Goal: Task Accomplishment & Management: Manage account settings

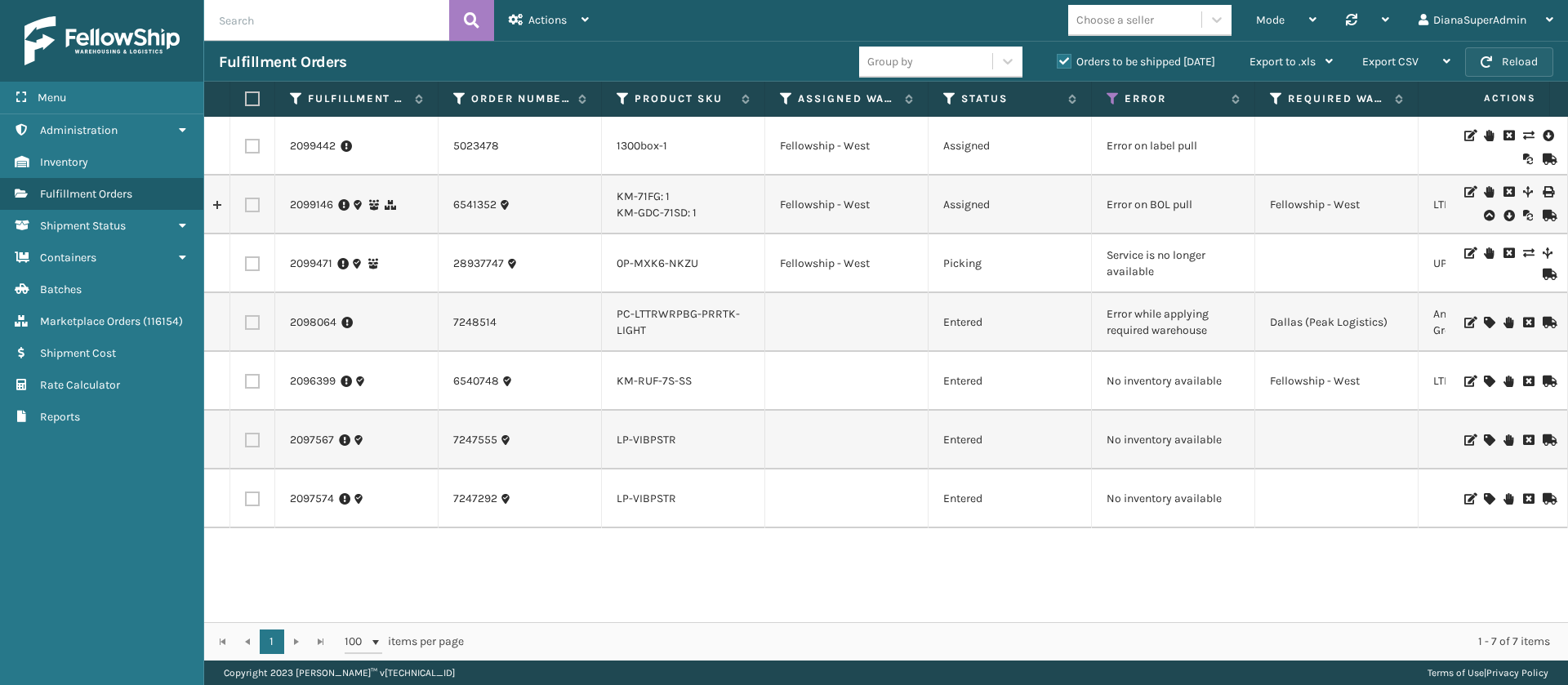
click at [1514, 60] on button "Reload" at bounding box center [1509, 62] width 88 height 30
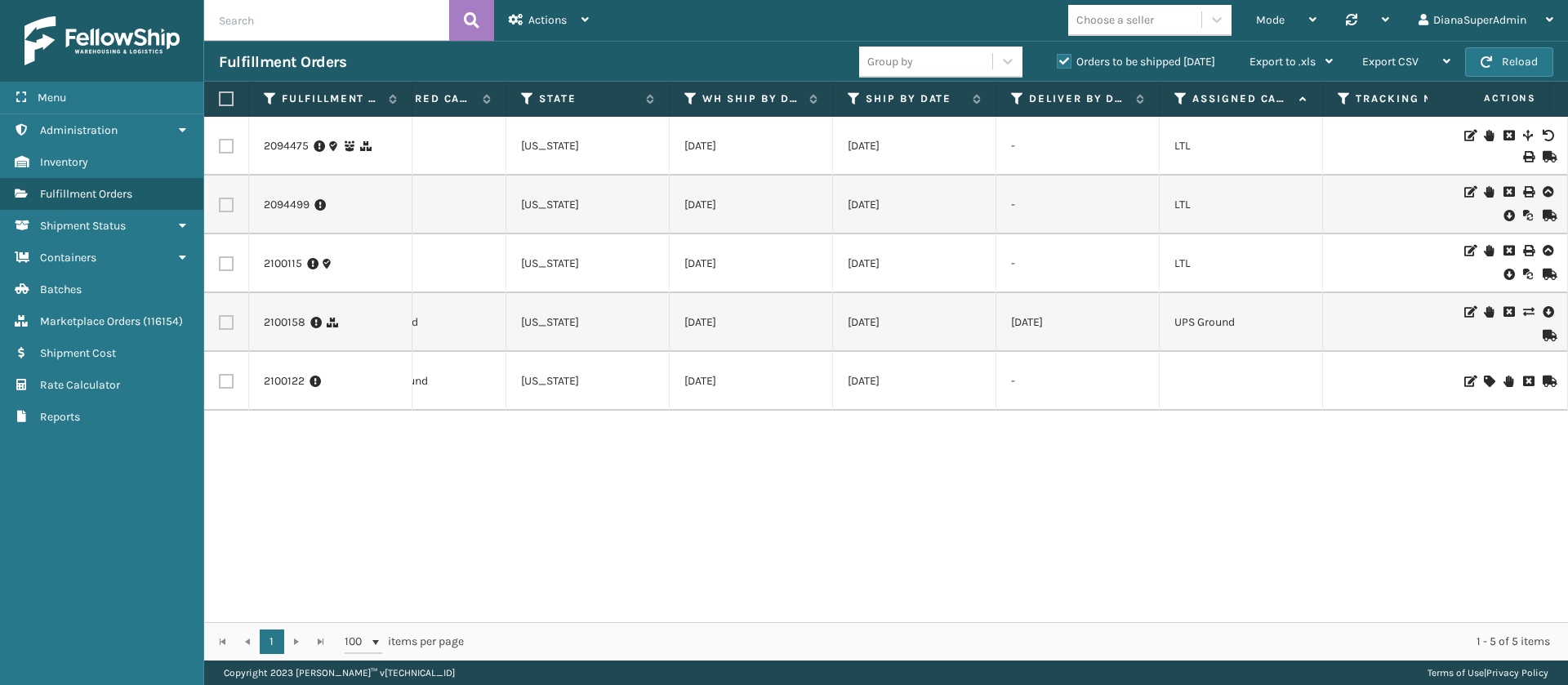
scroll to position [0, 471]
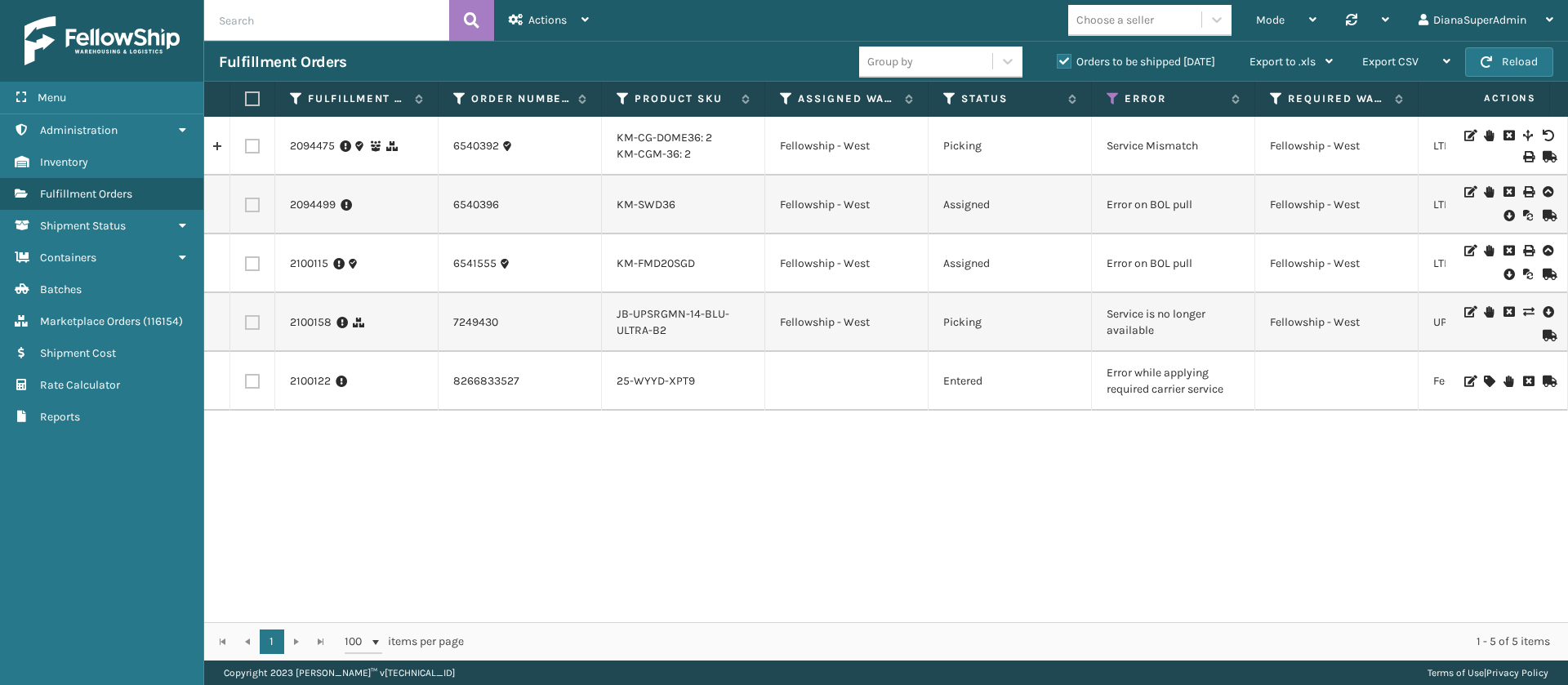
click at [1484, 376] on icon at bounding box center [1489, 381] width 10 height 11
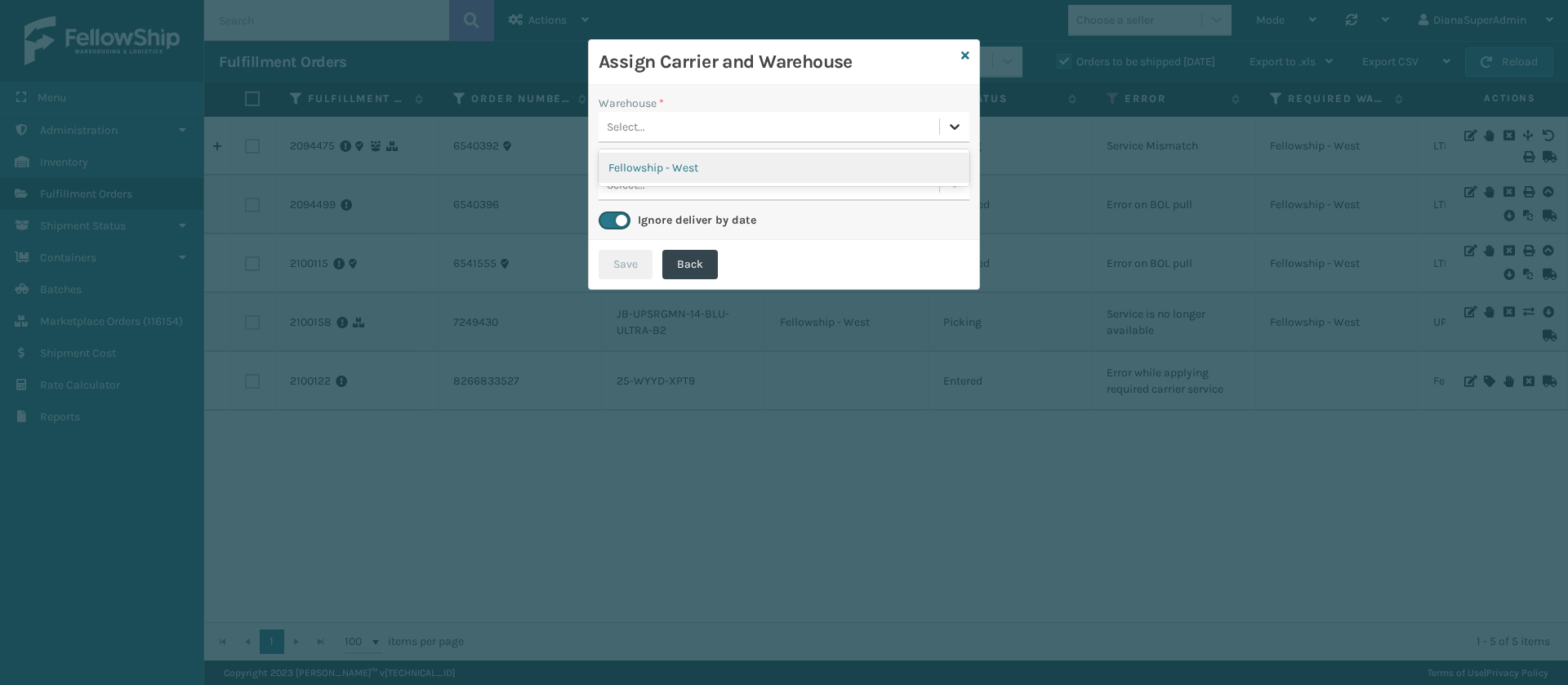
click at [946, 125] on div at bounding box center [954, 126] width 30 height 30
click at [880, 168] on div "Fellowship - West" at bounding box center [784, 168] width 371 height 31
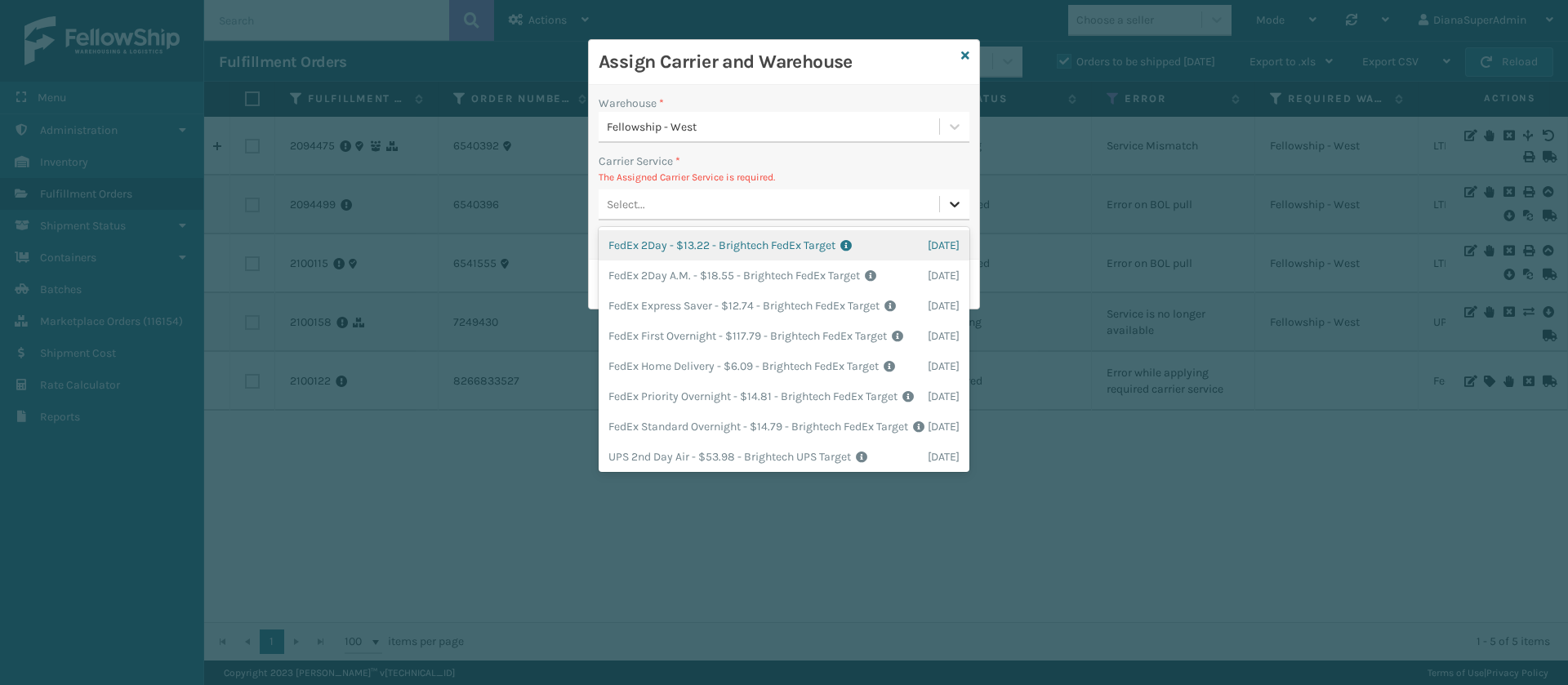
click at [954, 216] on div at bounding box center [954, 204] width 30 height 30
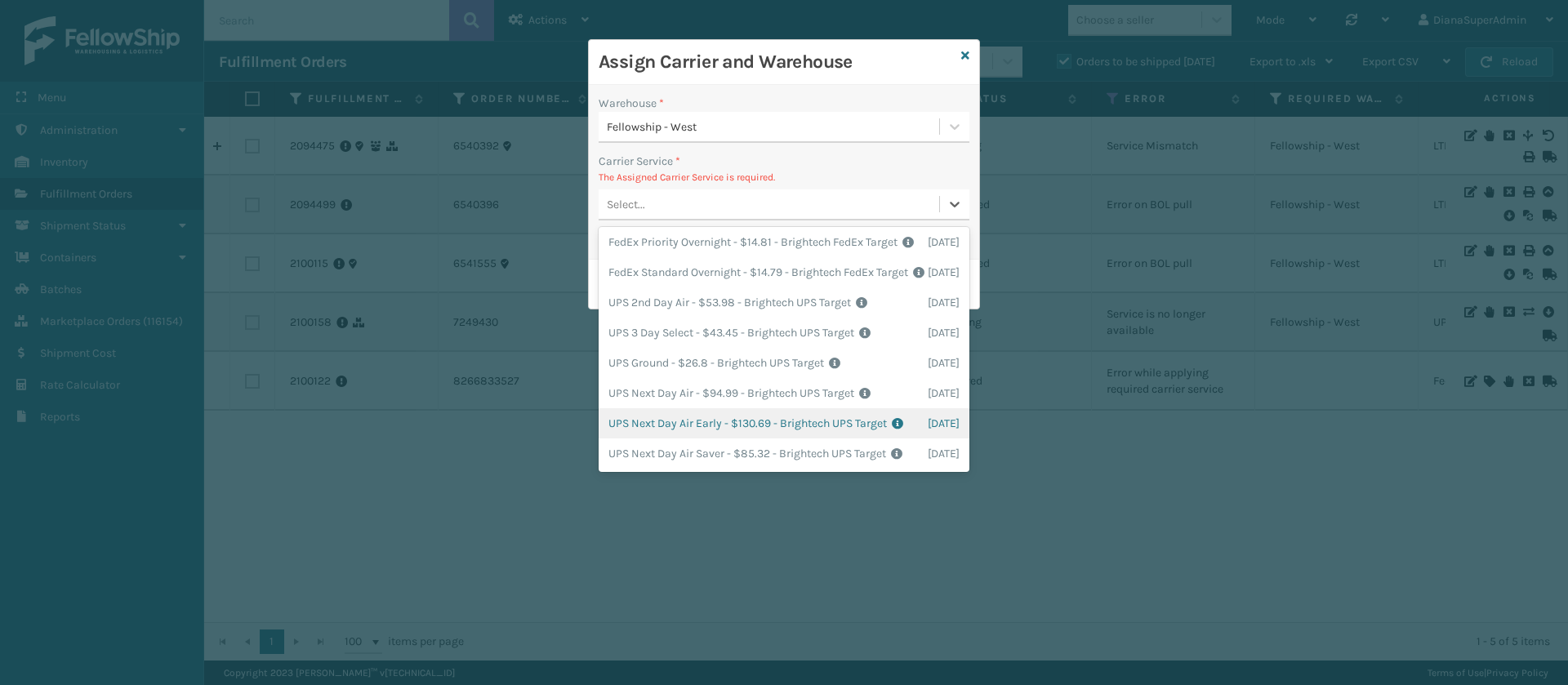
scroll to position [0, 0]
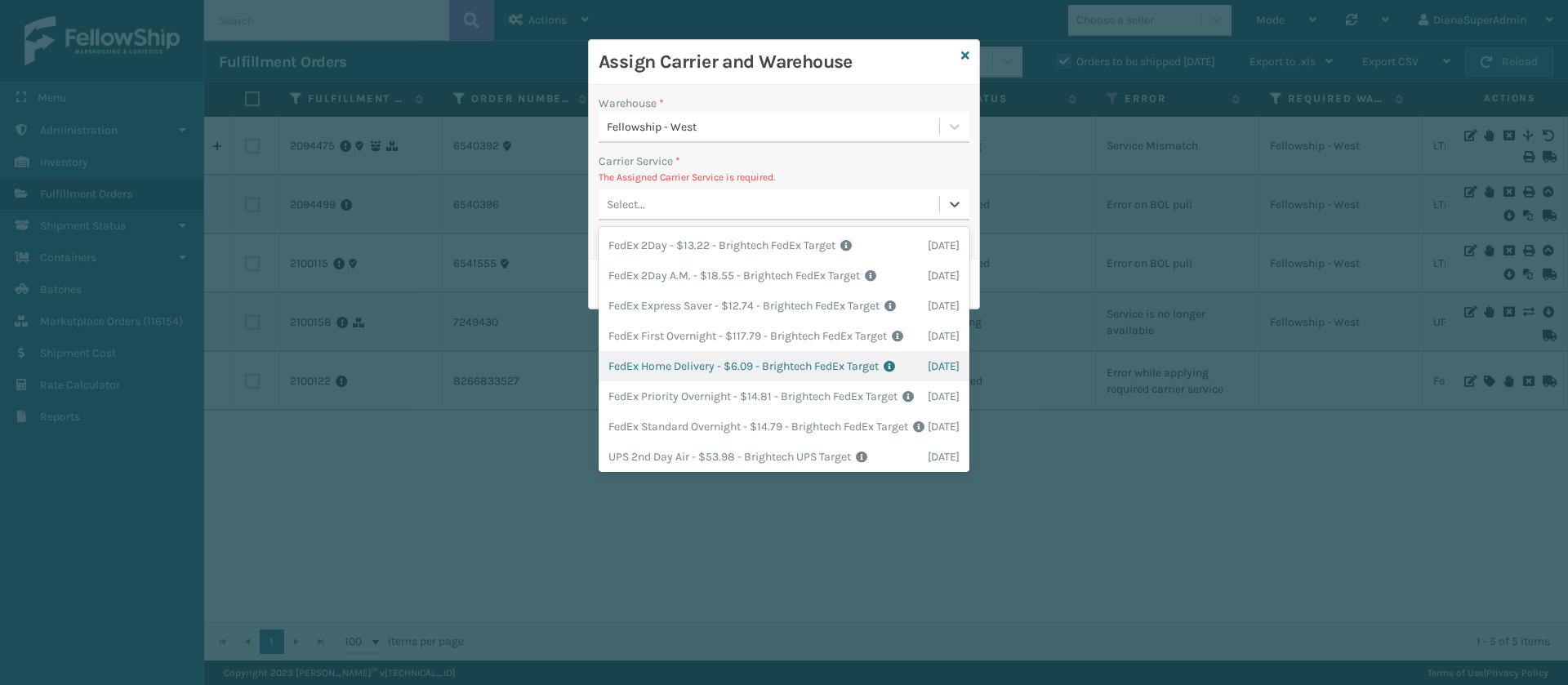
click at [705, 381] on div "FedEx Home Delivery - $6.09 - Brightech FedEx Target Shipping Cost $6.09 Surplu…" at bounding box center [784, 367] width 371 height 31
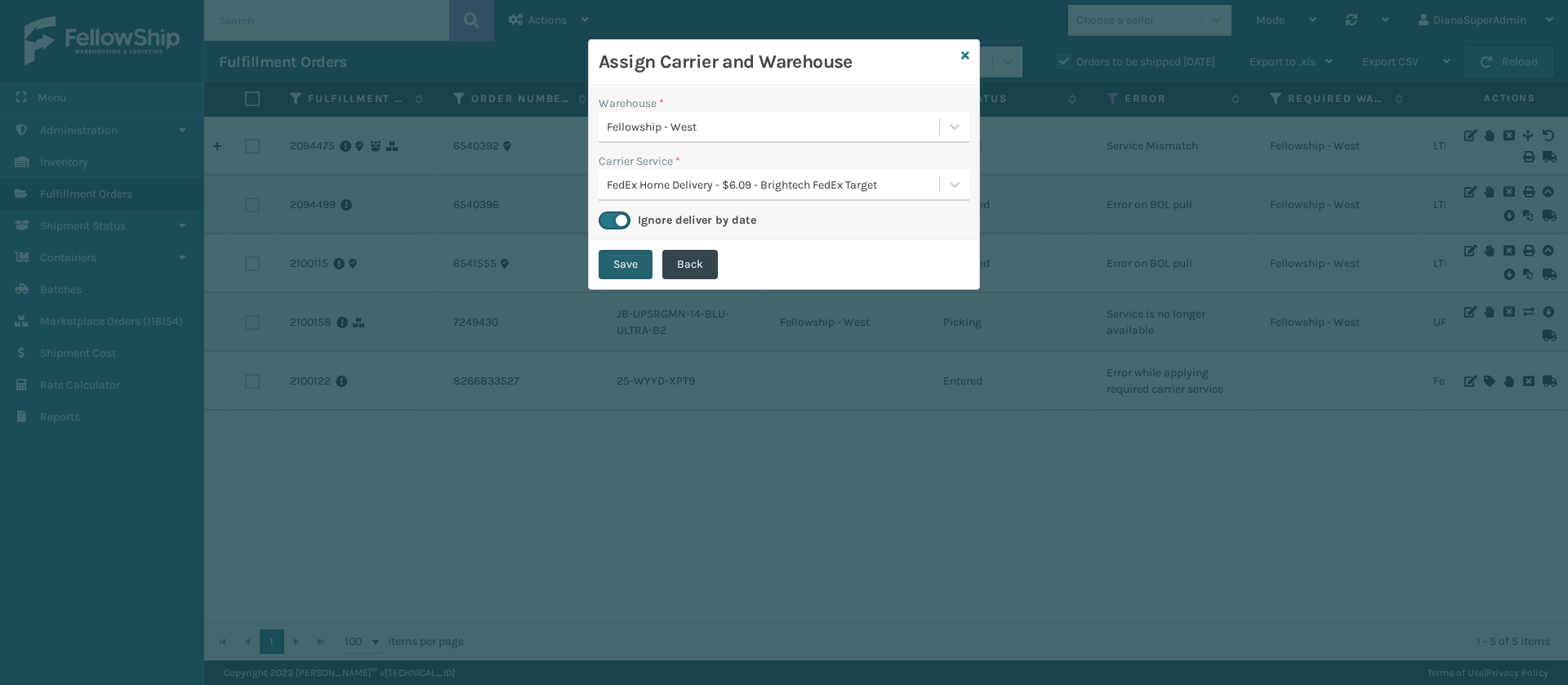
click at [632, 260] on button "Save" at bounding box center [626, 264] width 54 height 30
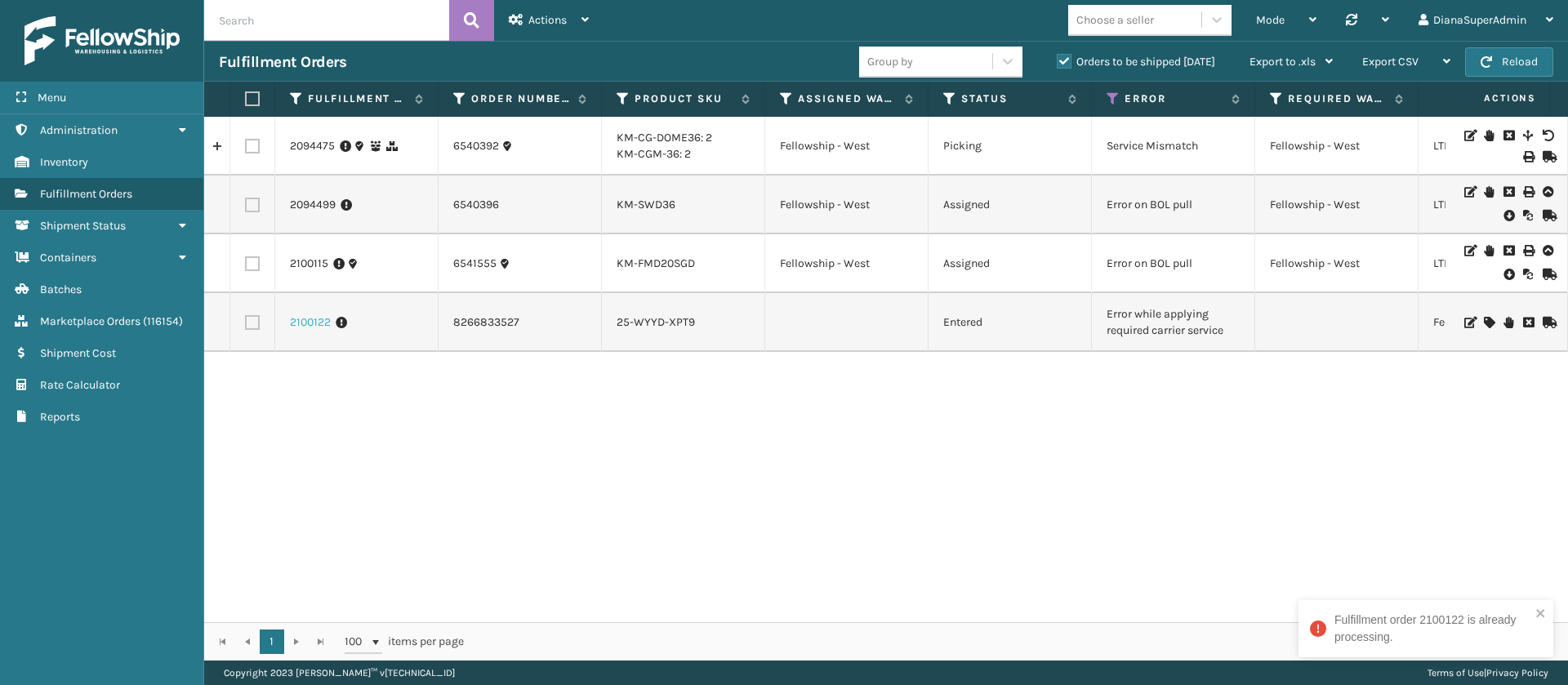
click at [322, 318] on link "2100122" at bounding box center [311, 322] width 41 height 16
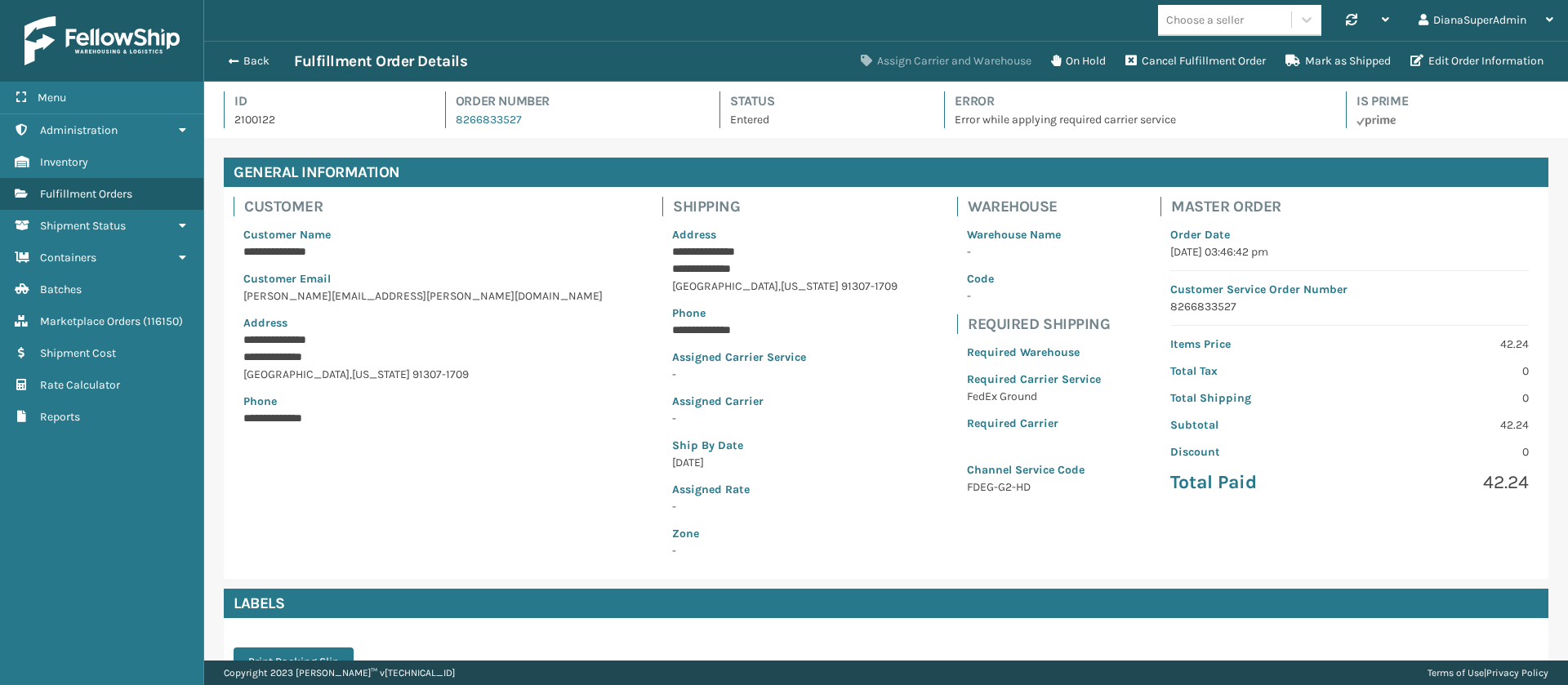
click at [921, 53] on button "Assign Carrier and Warehouse" at bounding box center [947, 61] width 190 height 32
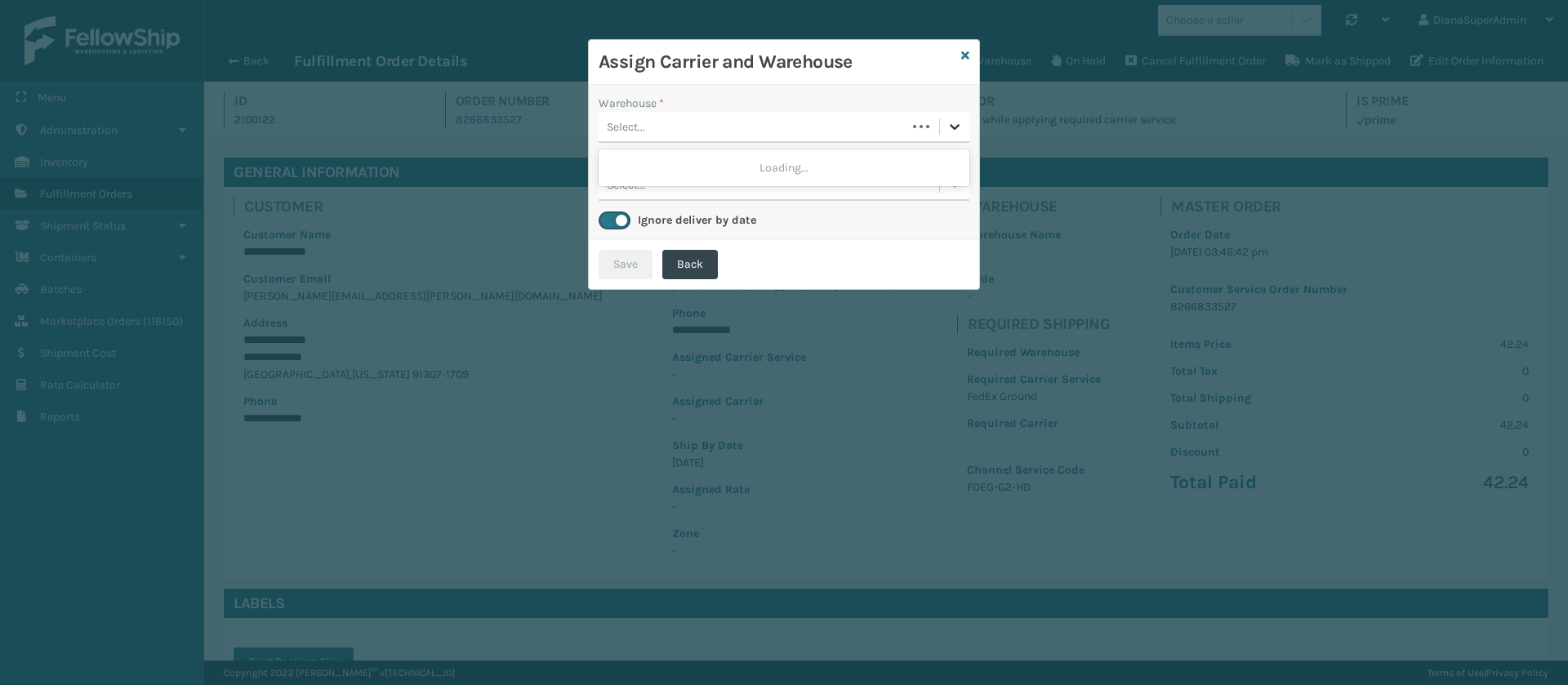
click at [947, 126] on icon at bounding box center [954, 126] width 16 height 16
click at [858, 154] on div "Fellowship - West" at bounding box center [784, 168] width 371 height 31
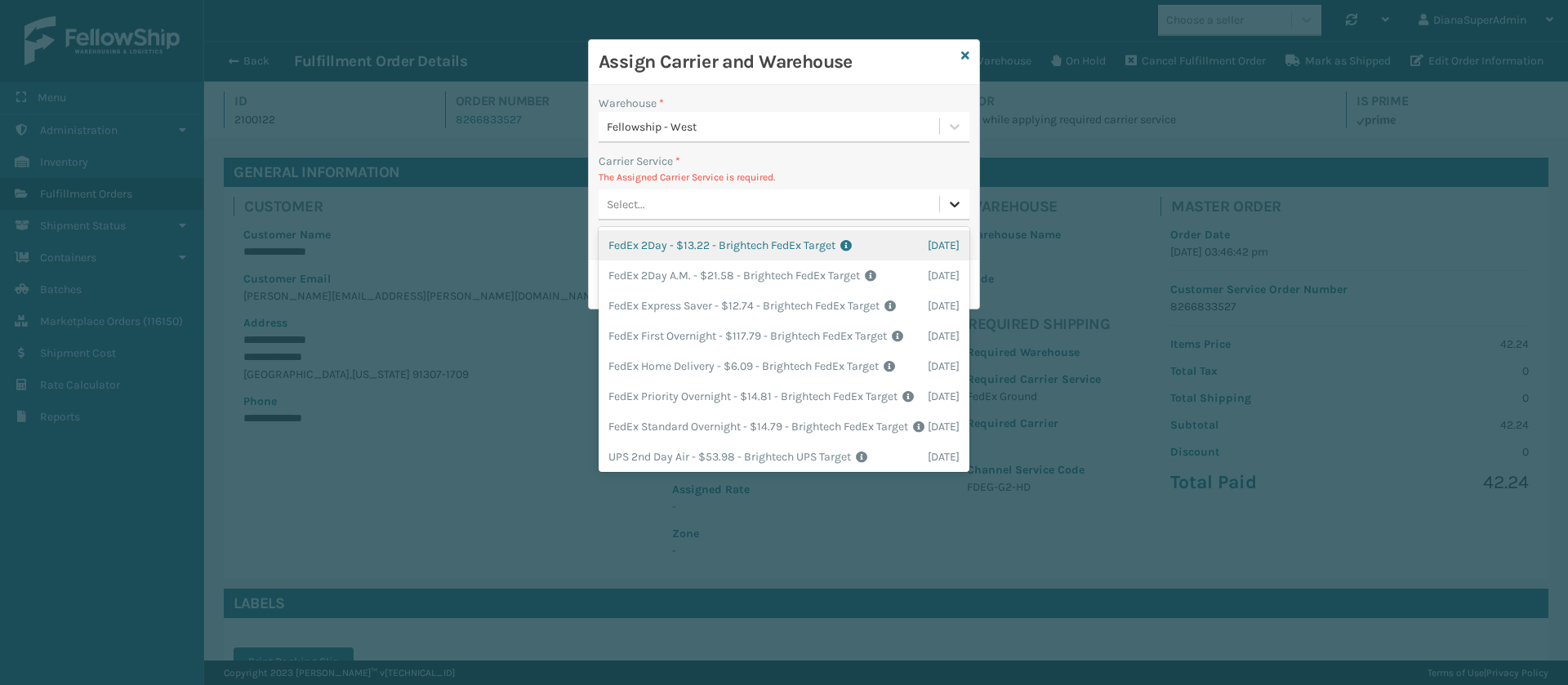
click at [959, 206] on icon at bounding box center [954, 204] width 16 height 16
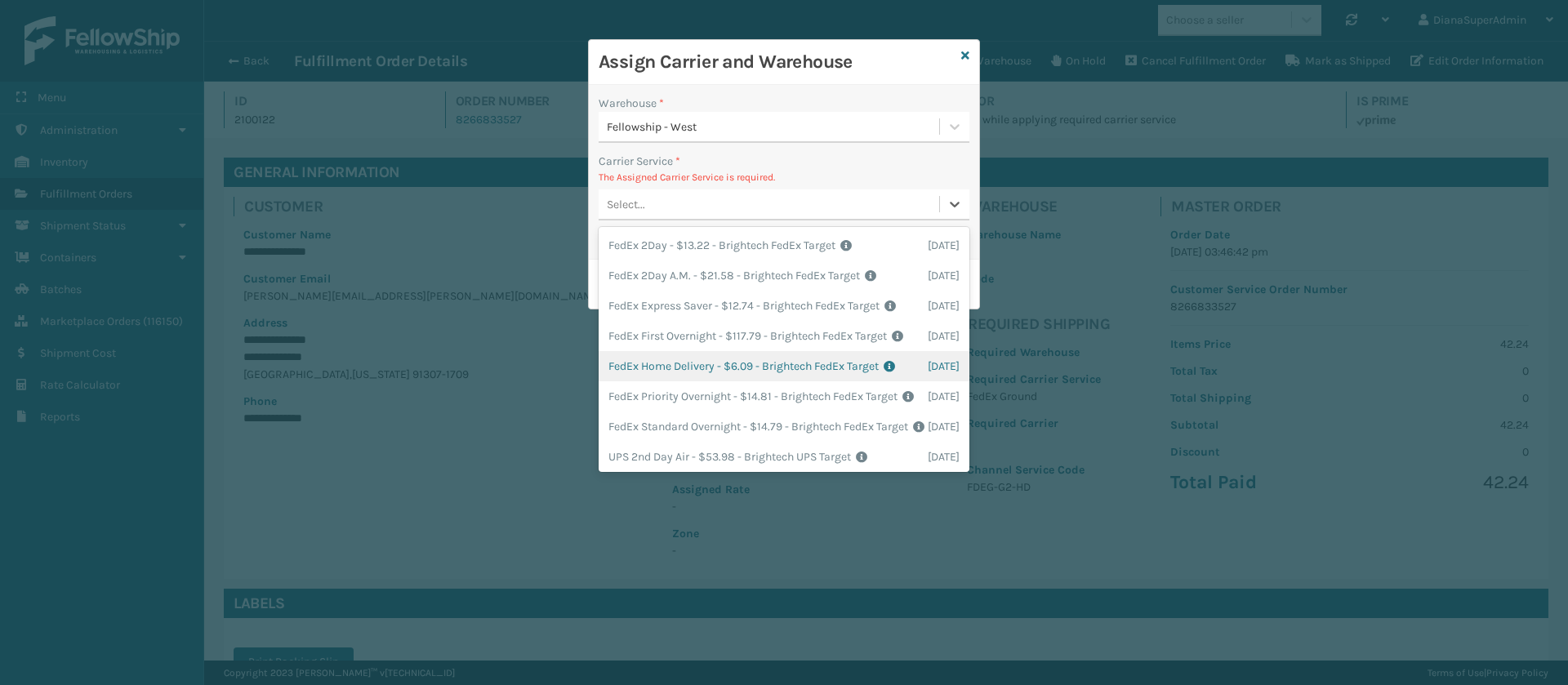
click at [680, 381] on div "FedEx Home Delivery - $6.09 - Brightech FedEx Target Shipping Cost $6.09 Surplu…" at bounding box center [784, 367] width 371 height 31
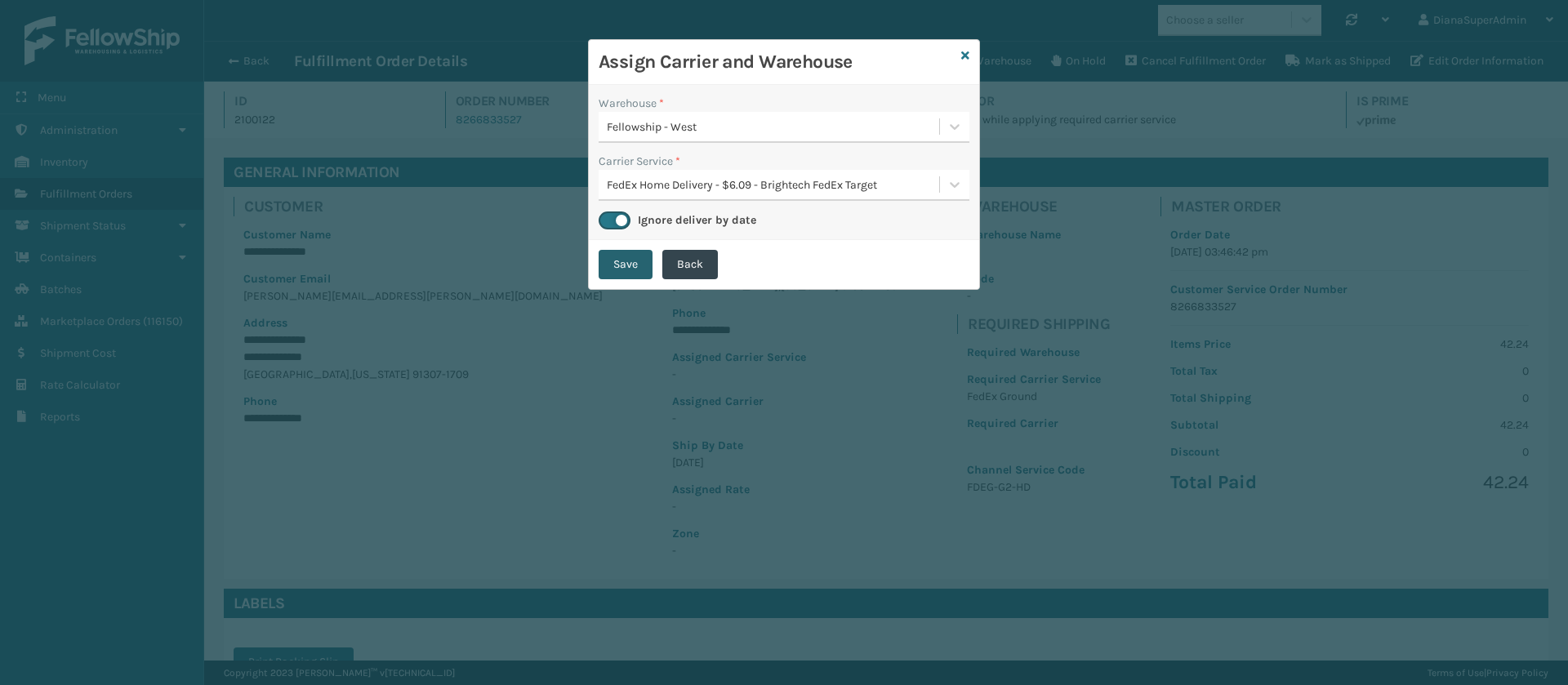
click at [638, 270] on button "Save" at bounding box center [626, 264] width 54 height 30
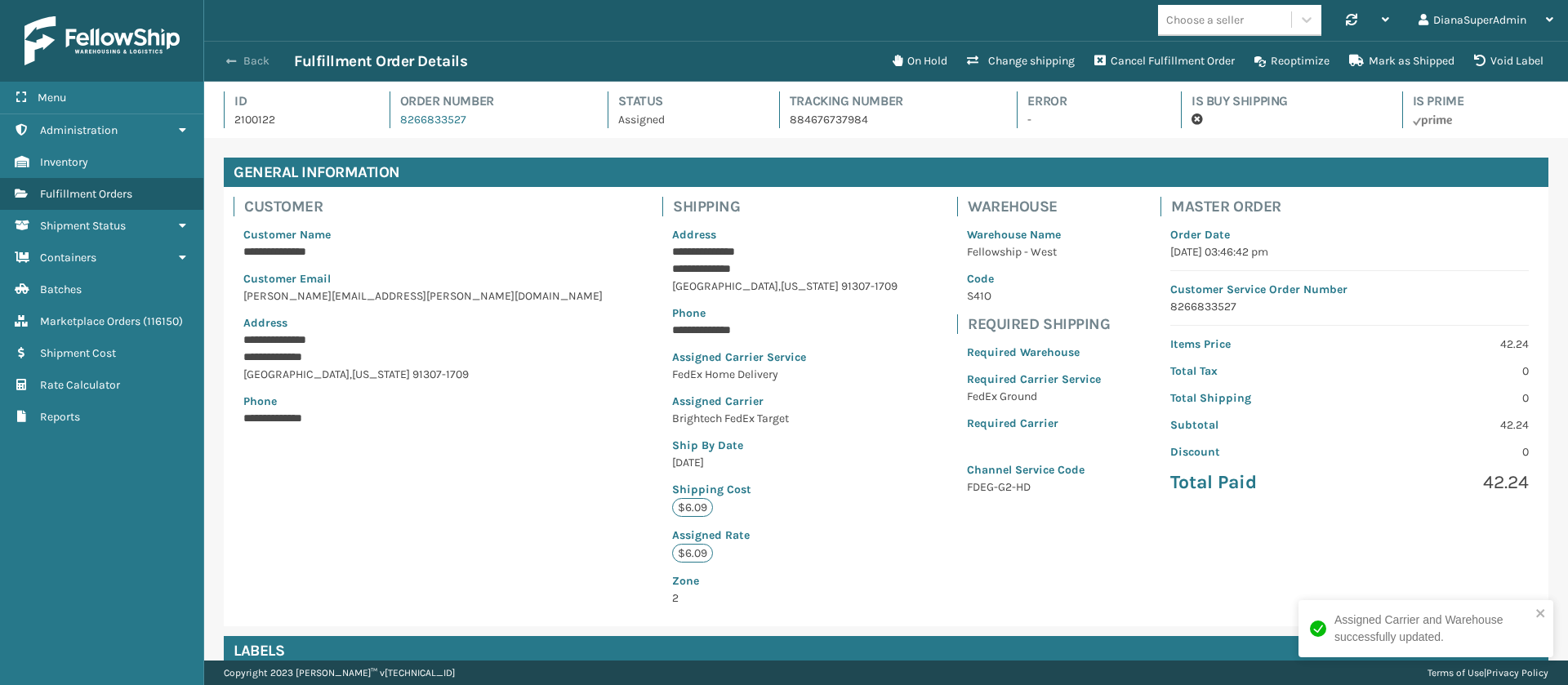
click at [236, 62] on span "button" at bounding box center [232, 60] width 10 height 11
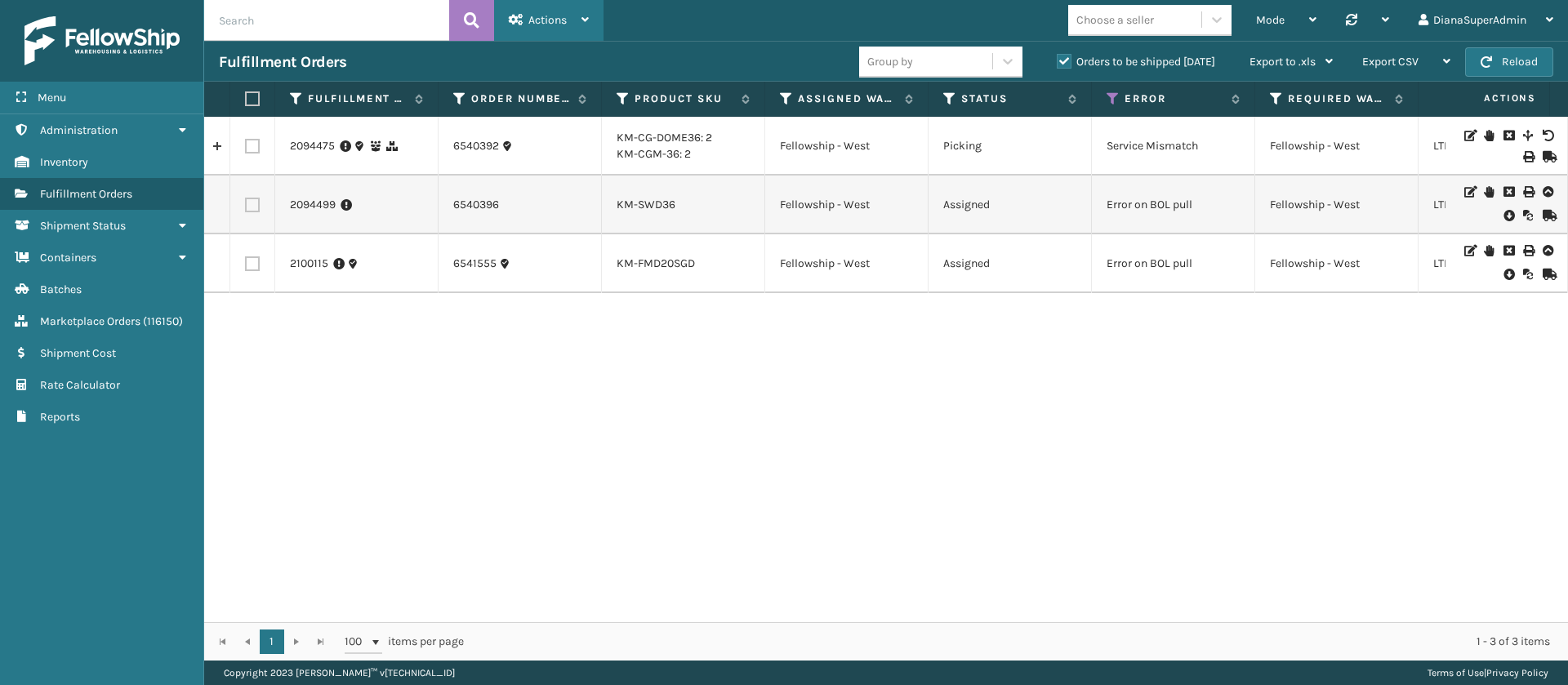
click at [589, 8] on div "Actions" at bounding box center [548, 20] width 80 height 41
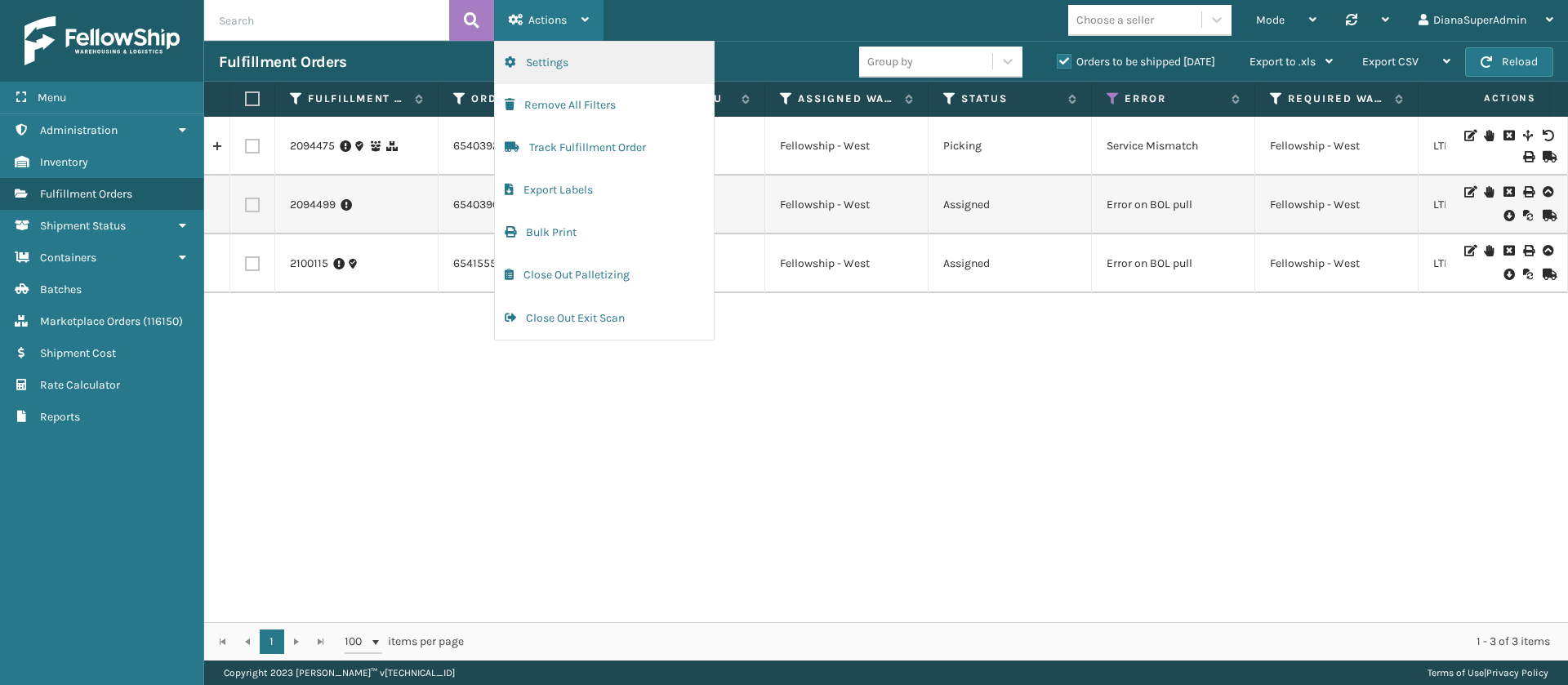
click at [594, 55] on button "Settings" at bounding box center [604, 63] width 219 height 42
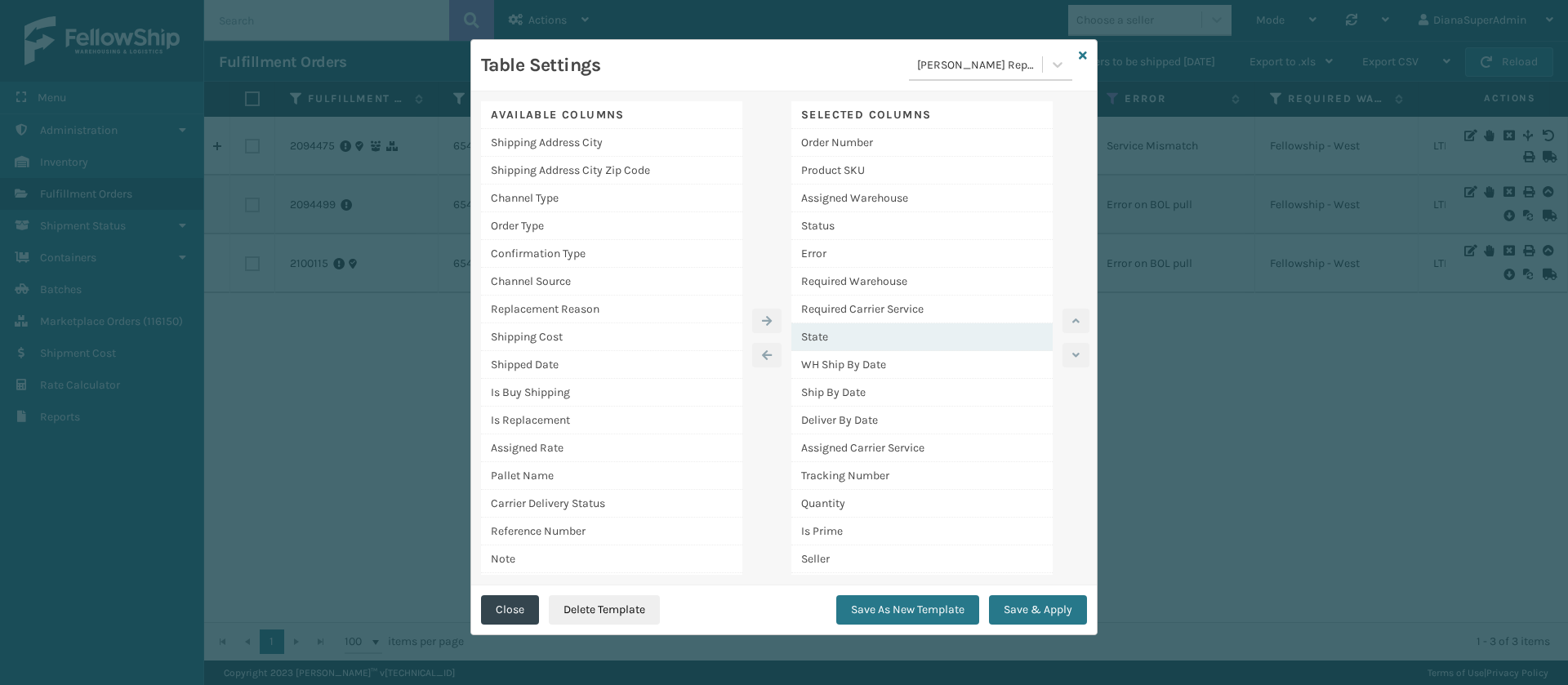
scroll to position [109, 0]
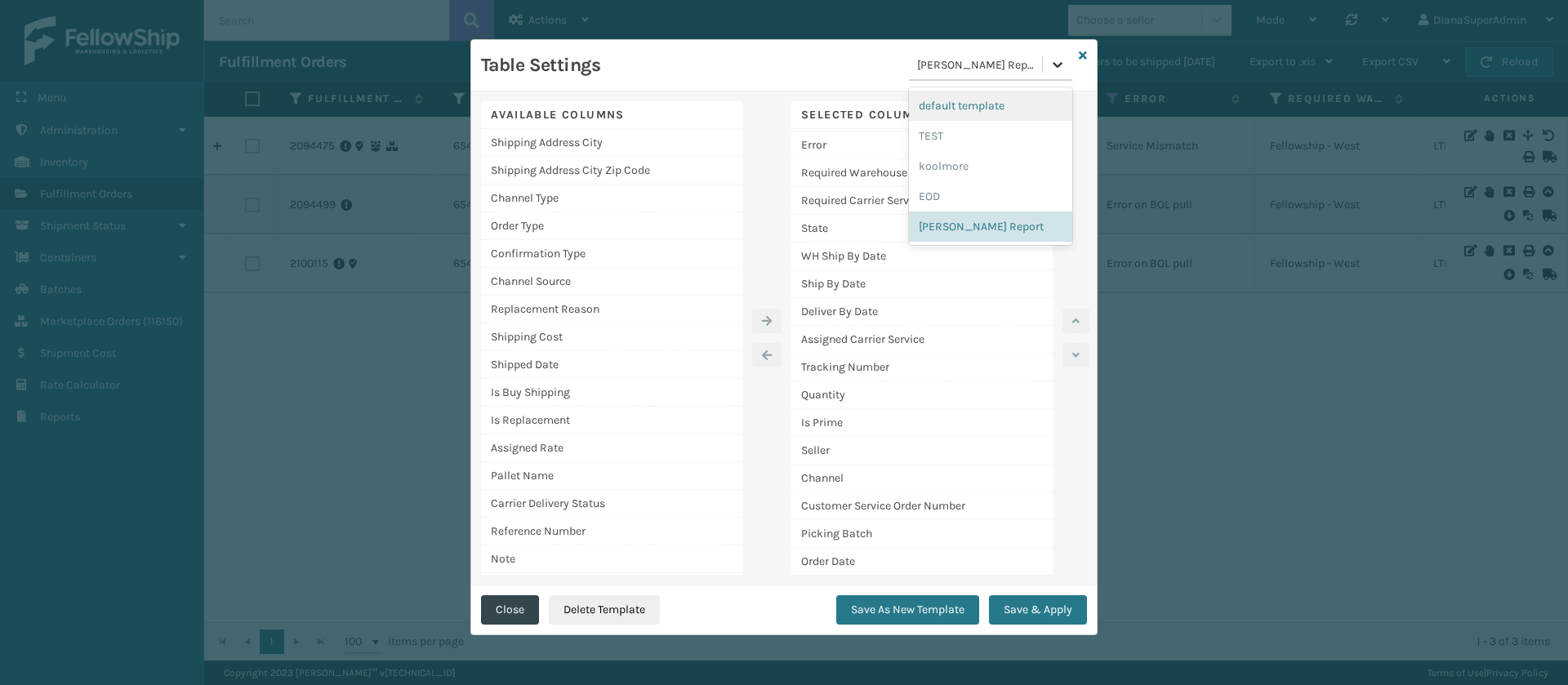
click at [1057, 56] on icon at bounding box center [1057, 64] width 16 height 16
click at [958, 191] on div "EOD" at bounding box center [991, 197] width 163 height 31
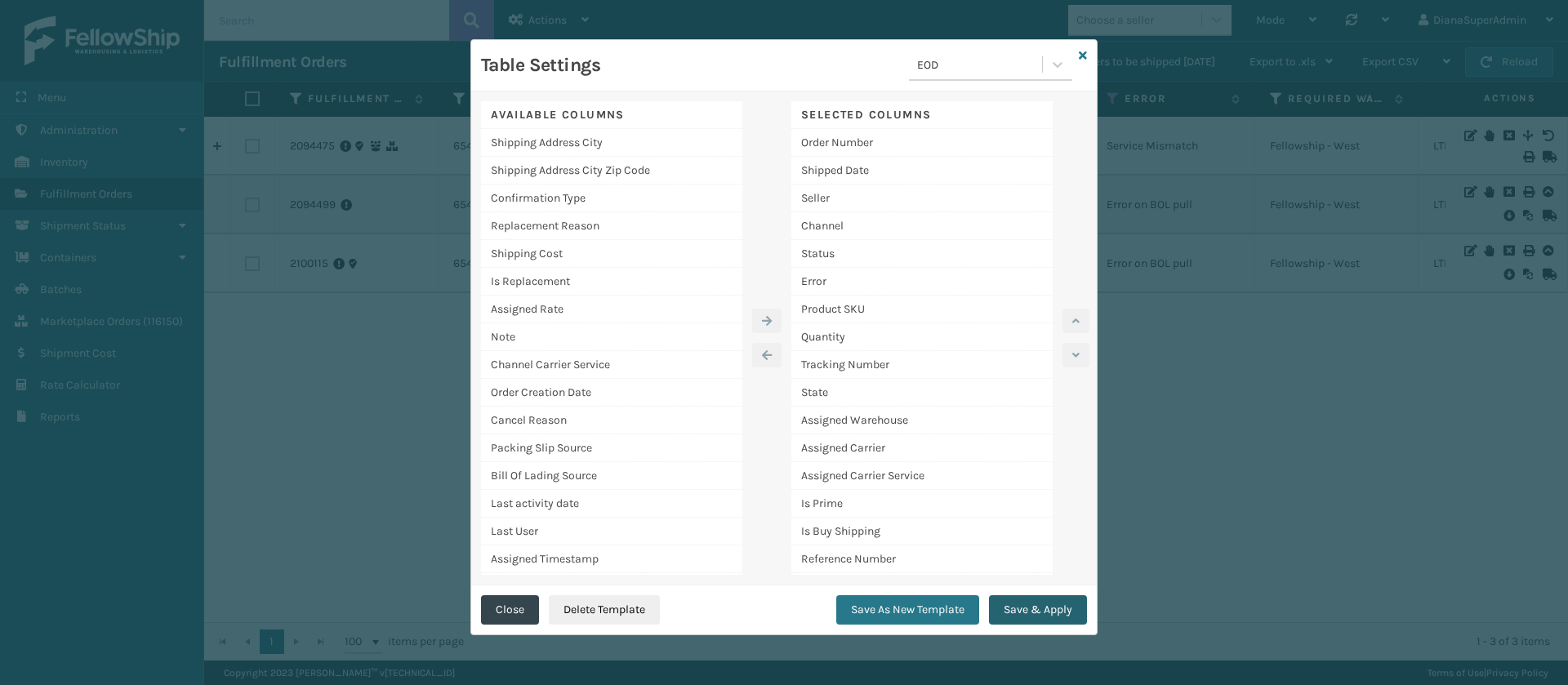
click at [1059, 615] on button "Save & Apply" at bounding box center [1037, 609] width 98 height 30
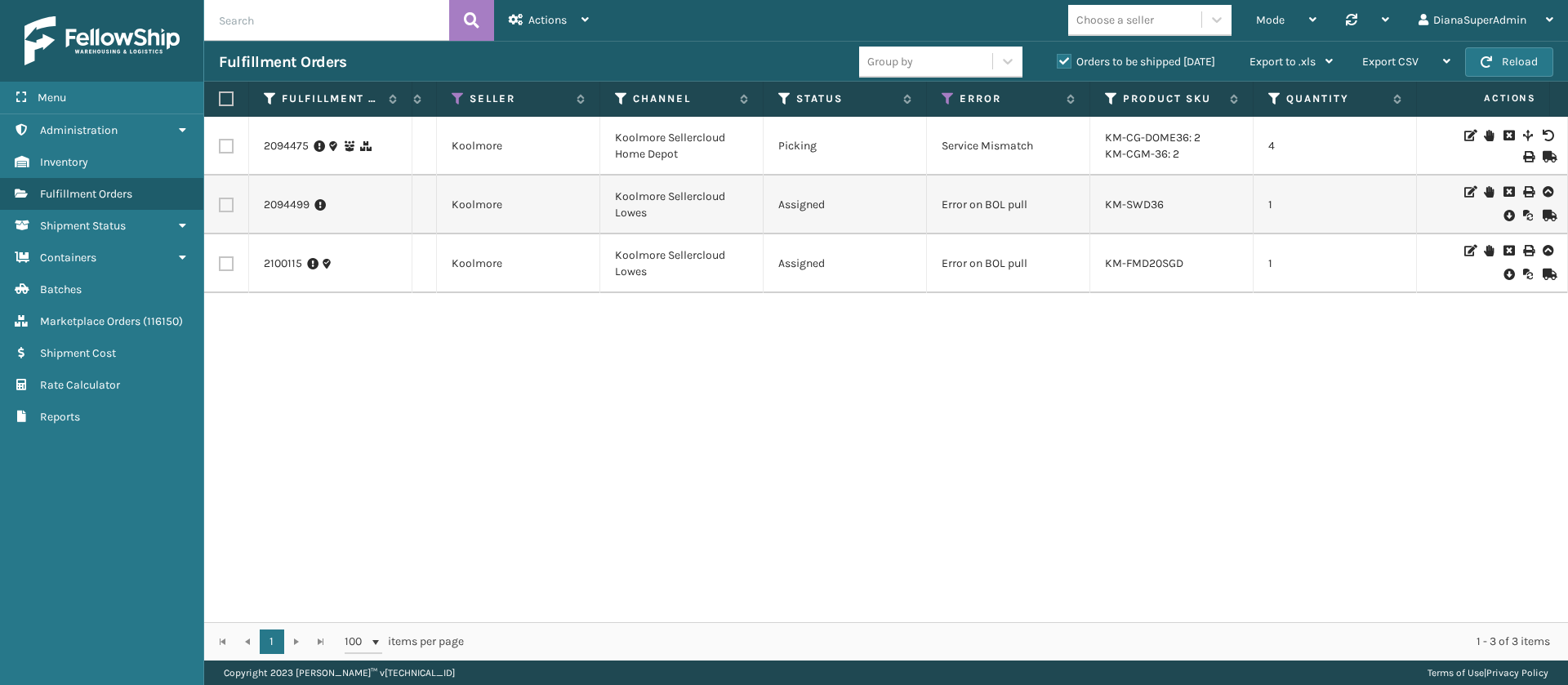
scroll to position [0, 330]
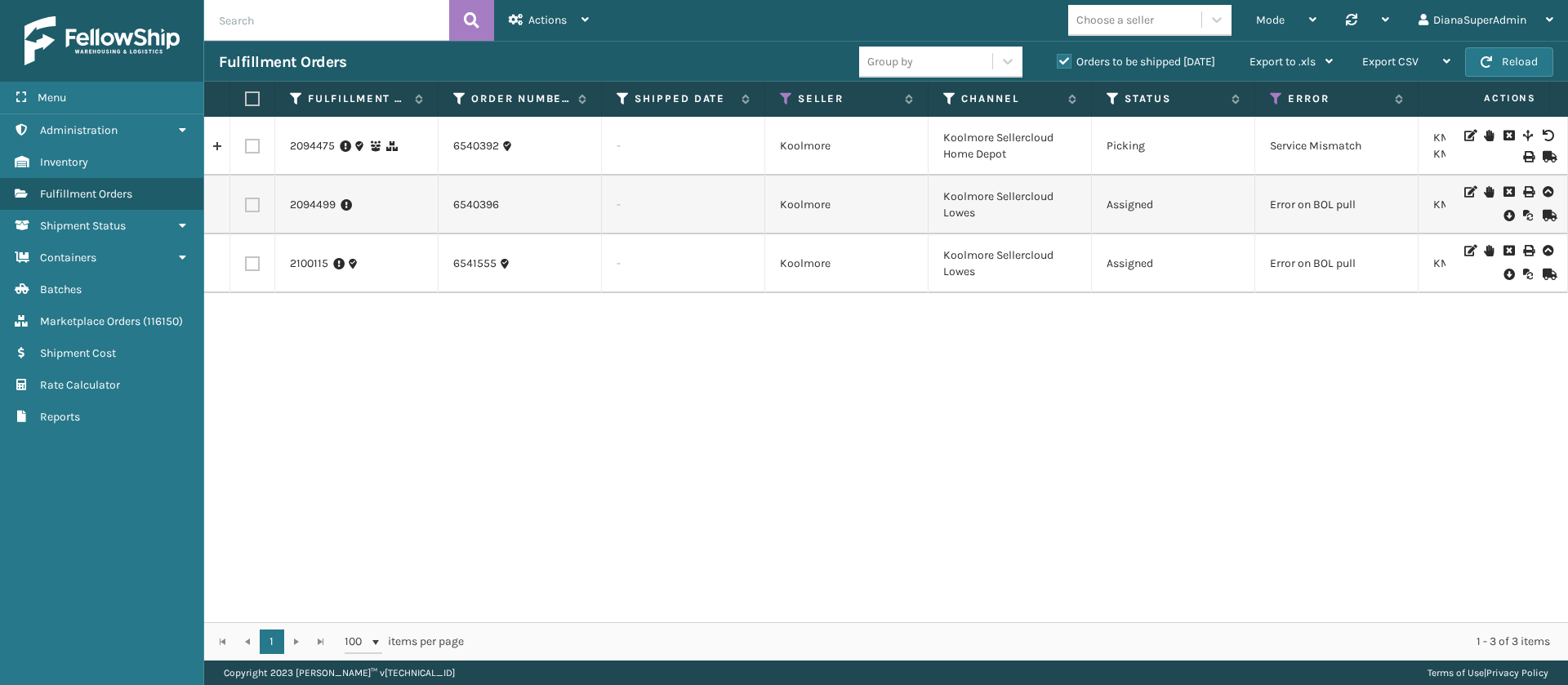
click at [628, 412] on div "2094475 6540392 - Koolmore Koolmore Sellercloud Home Depot Picking Service Mism…" at bounding box center [886, 370] width 1364 height 506
click at [747, 406] on div "2094475 6540392 - Koolmore Koolmore Sellercloud Home Depot Picking Service Mism…" at bounding box center [886, 370] width 1364 height 506
click at [672, 404] on div "2094475 6540392 - Koolmore Koolmore Sellercloud Home Depot Picking Service Mism…" at bounding box center [886, 370] width 1364 height 506
click at [1531, 50] on button "Reload" at bounding box center [1509, 62] width 88 height 30
click at [978, 358] on div "2094475 6540392 - Koolmore Koolmore Sellercloud Home Depot Picking Service Mism…" at bounding box center [886, 370] width 1364 height 506
